Goal: Task Accomplishment & Management: Use online tool/utility

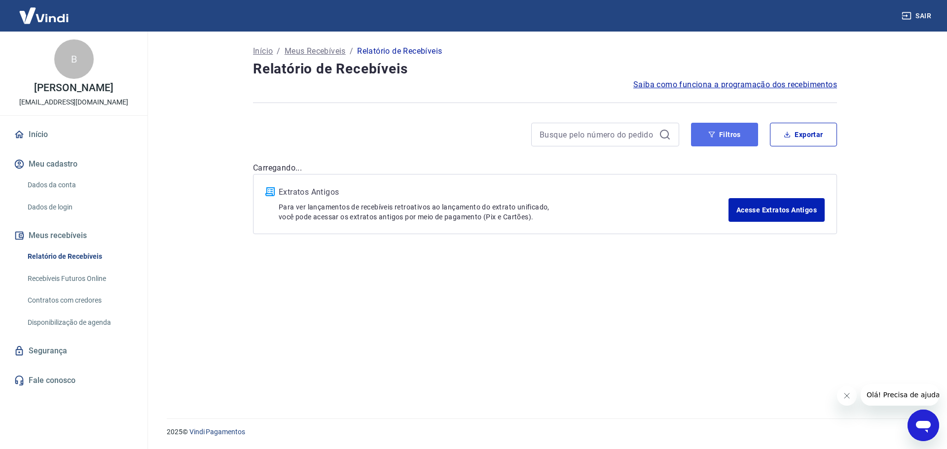
click at [716, 136] on button "Filtros" at bounding box center [724, 135] width 67 height 24
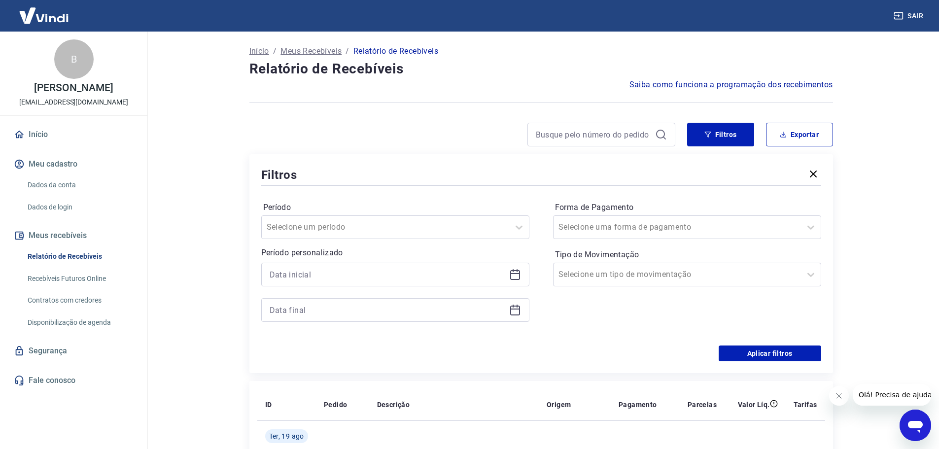
click at [515, 270] on icon at bounding box center [515, 275] width 12 height 12
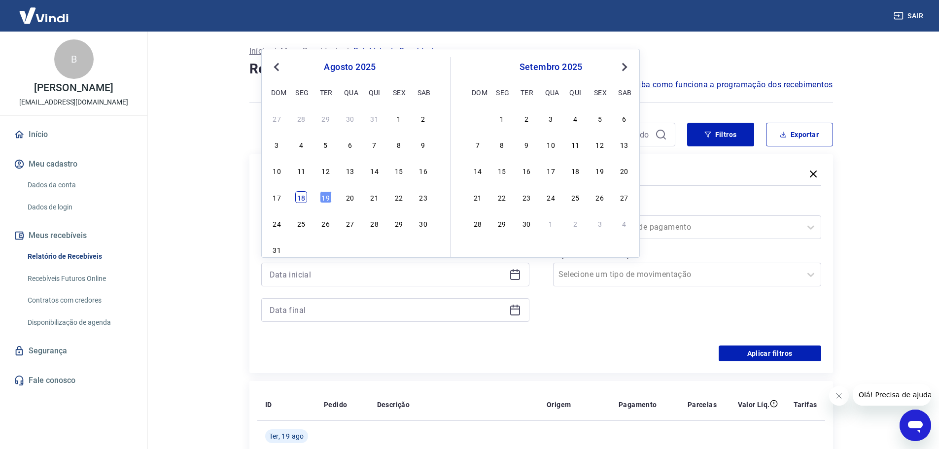
click at [298, 200] on div "18" at bounding box center [301, 197] width 12 height 12
type input "[DATE]"
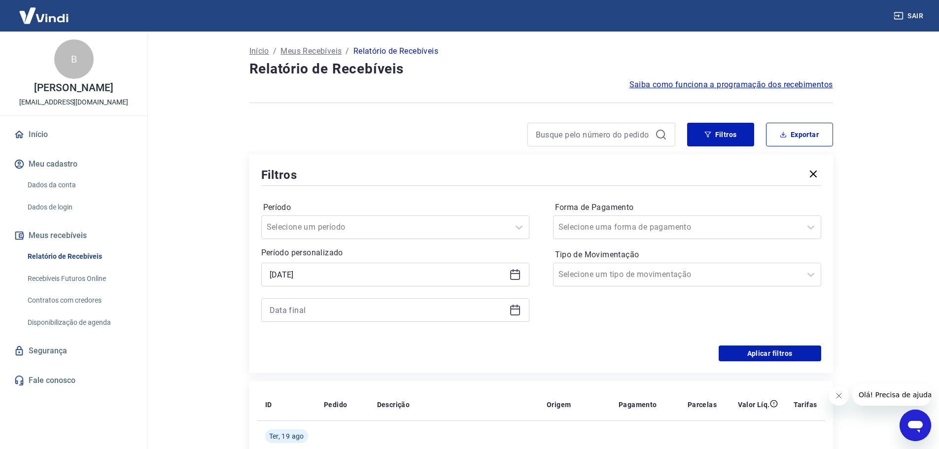
click at [514, 315] on icon at bounding box center [515, 311] width 10 height 10
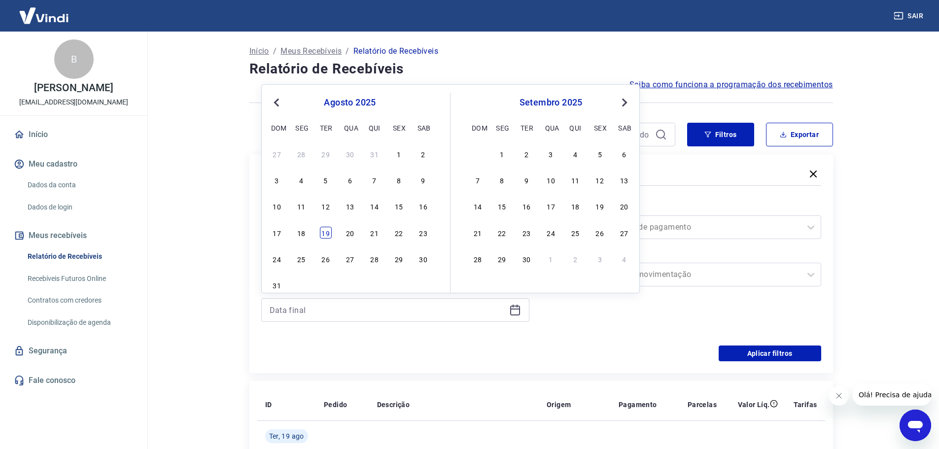
click at [322, 236] on div "19" at bounding box center [326, 233] width 12 height 12
type input "[DATE]"
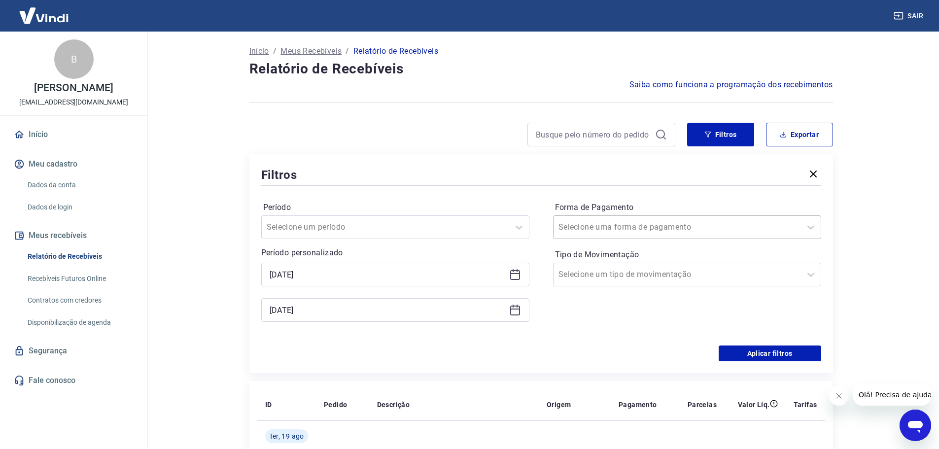
click at [656, 231] on div at bounding box center [678, 227] width 238 height 14
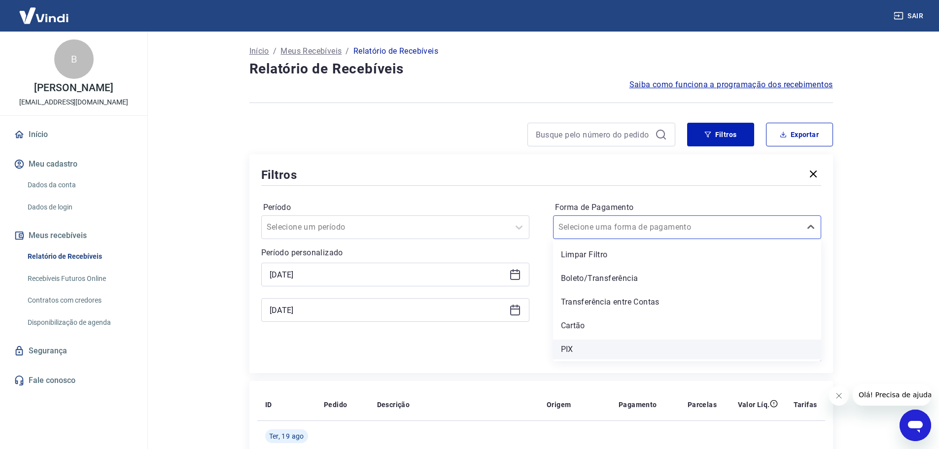
click at [567, 349] on div "PIX" at bounding box center [687, 350] width 268 height 20
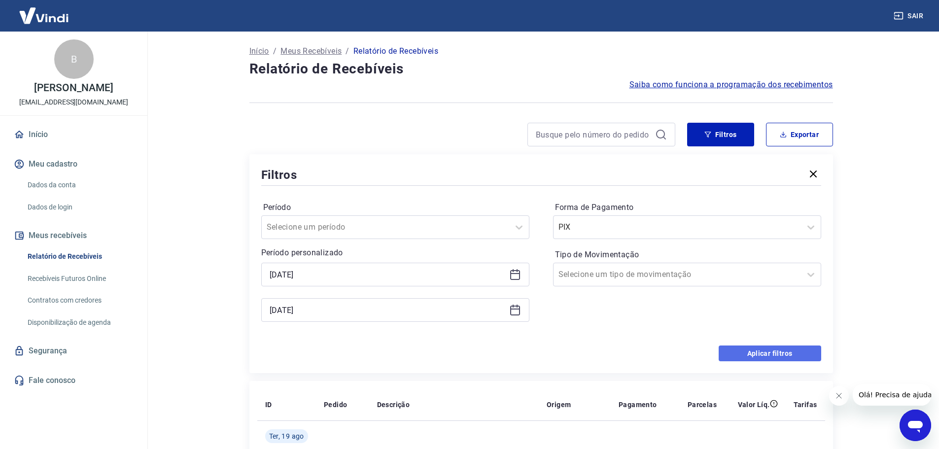
click at [758, 359] on button "Aplicar filtros" at bounding box center [770, 354] width 103 height 16
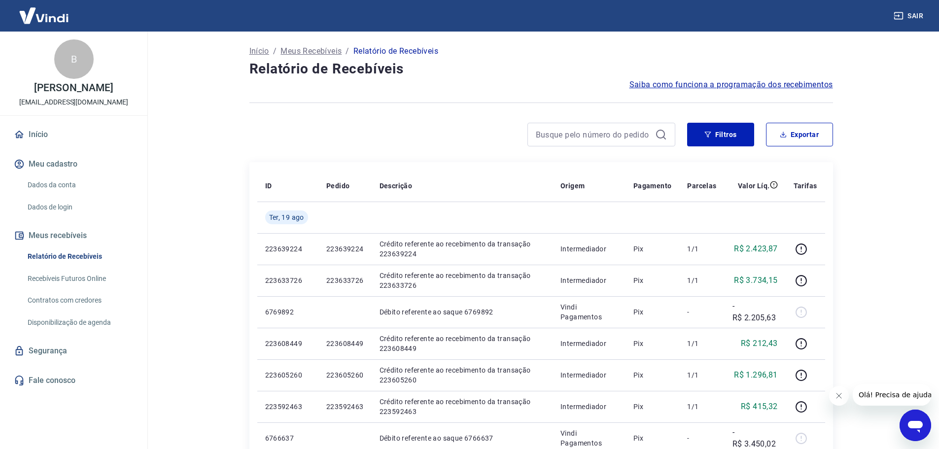
click at [841, 398] on icon "Fechar mensagem da empresa" at bounding box center [838, 395] width 5 height 5
click at [794, 135] on button "Exportar" at bounding box center [799, 135] width 67 height 24
type input "[DATE]"
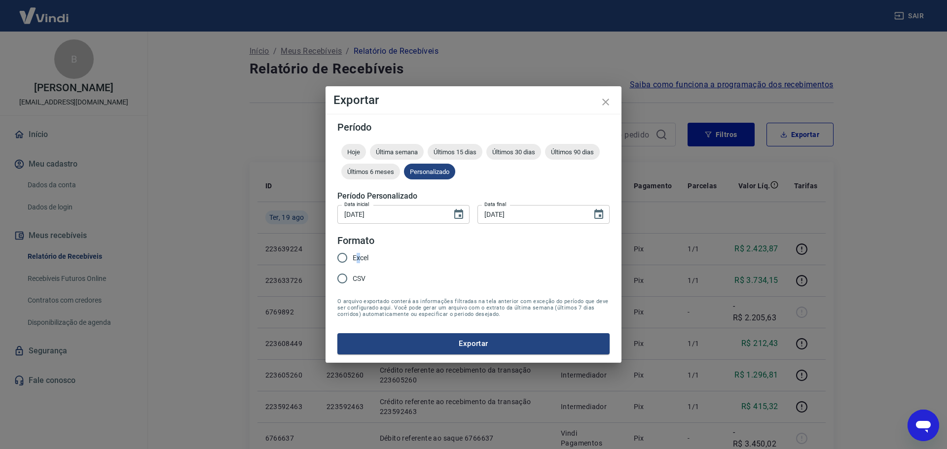
drag, startPoint x: 359, startPoint y: 258, endPoint x: 372, endPoint y: 278, distance: 23.5
click at [357, 258] on span "Excel" at bounding box center [361, 258] width 16 height 10
click at [346, 261] on input "Excel" at bounding box center [342, 258] width 21 height 21
radio input "true"
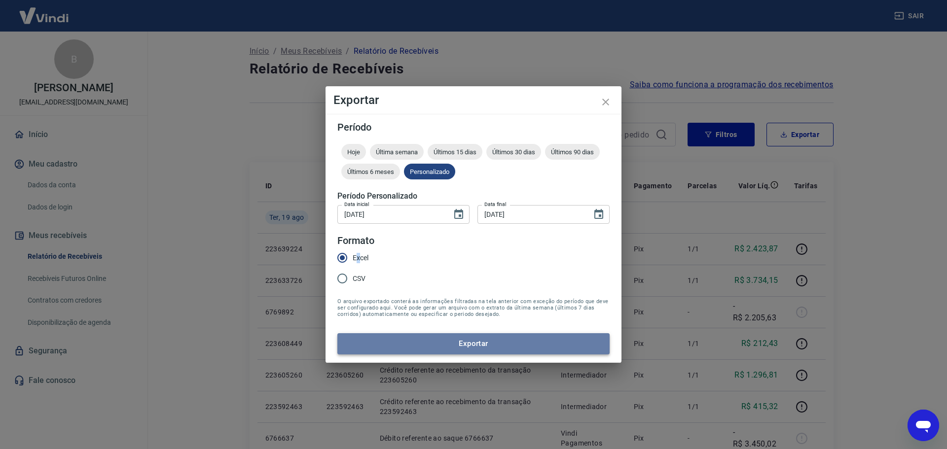
click at [400, 337] on button "Exportar" at bounding box center [473, 343] width 272 height 21
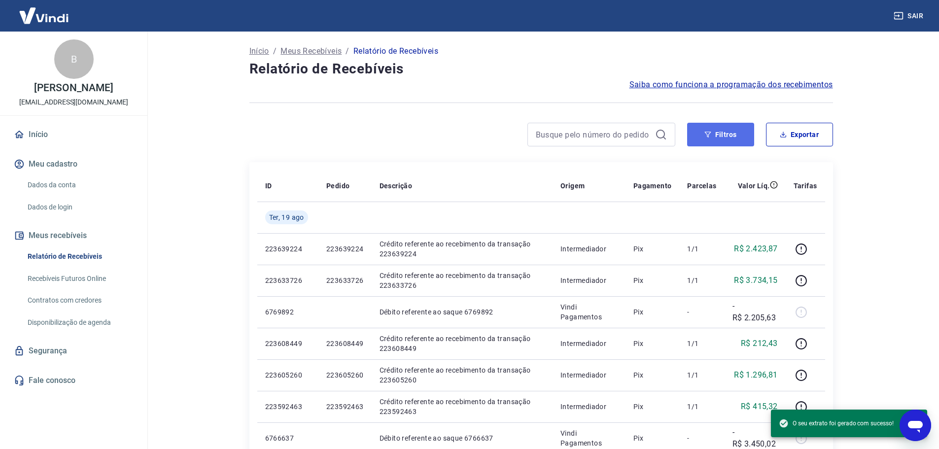
click at [701, 136] on button "Filtros" at bounding box center [720, 135] width 67 height 24
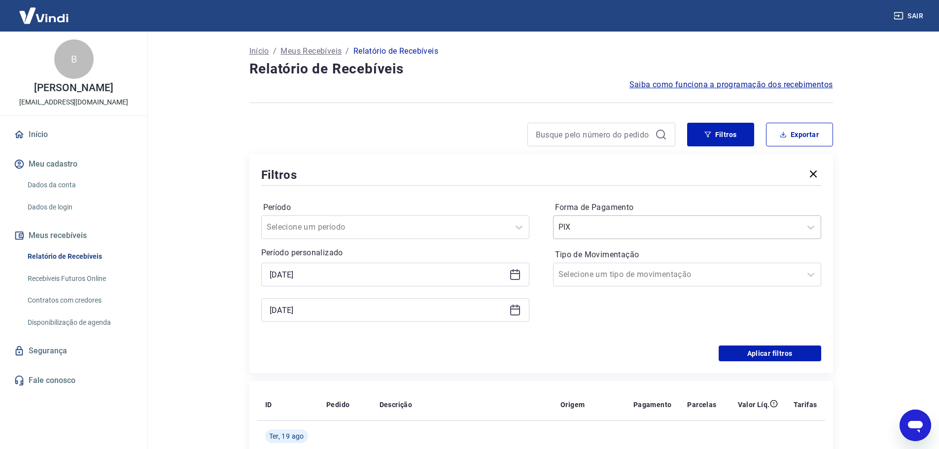
click at [640, 235] on div "PIX" at bounding box center [678, 227] width 248 height 18
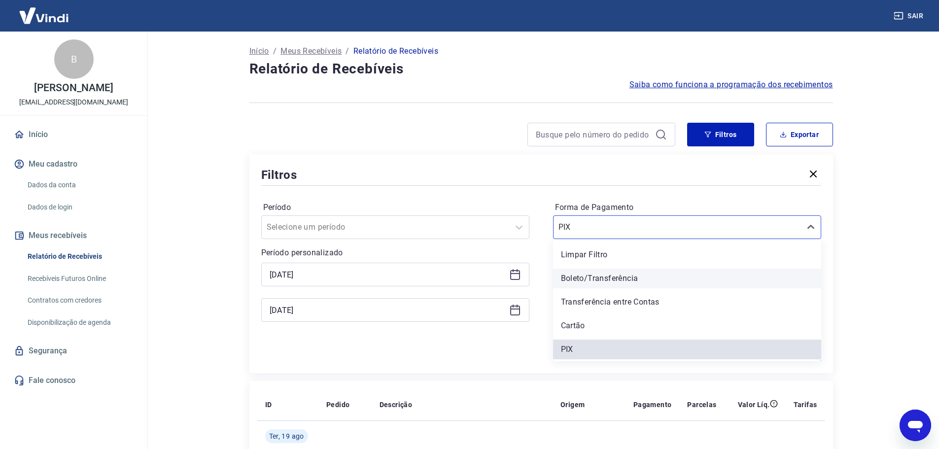
click at [580, 281] on div "Boleto/Transferência" at bounding box center [687, 279] width 268 height 20
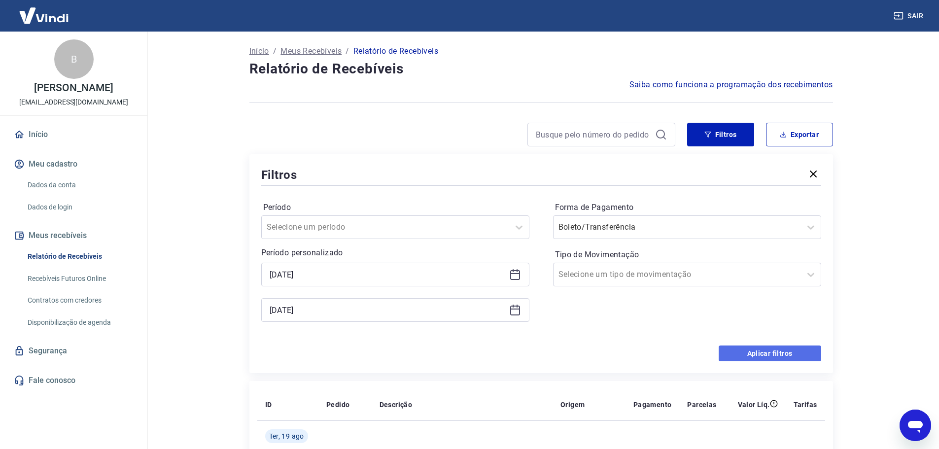
click at [734, 354] on button "Aplicar filtros" at bounding box center [770, 354] width 103 height 16
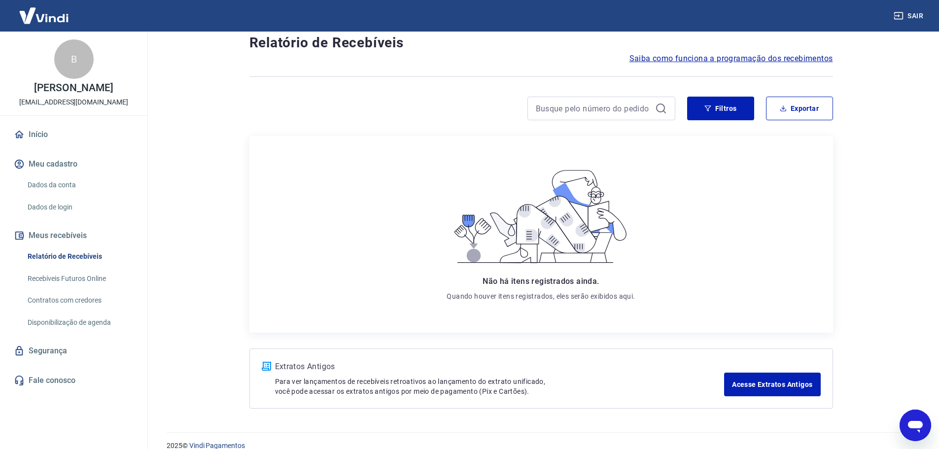
scroll to position [40, 0]
